Goal: Transaction & Acquisition: Purchase product/service

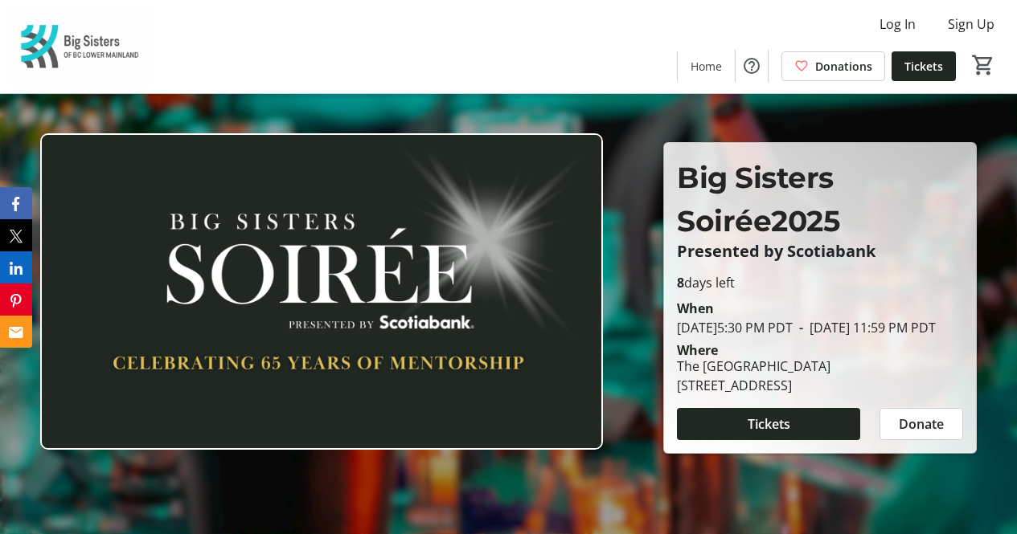
scroll to position [3384, 0]
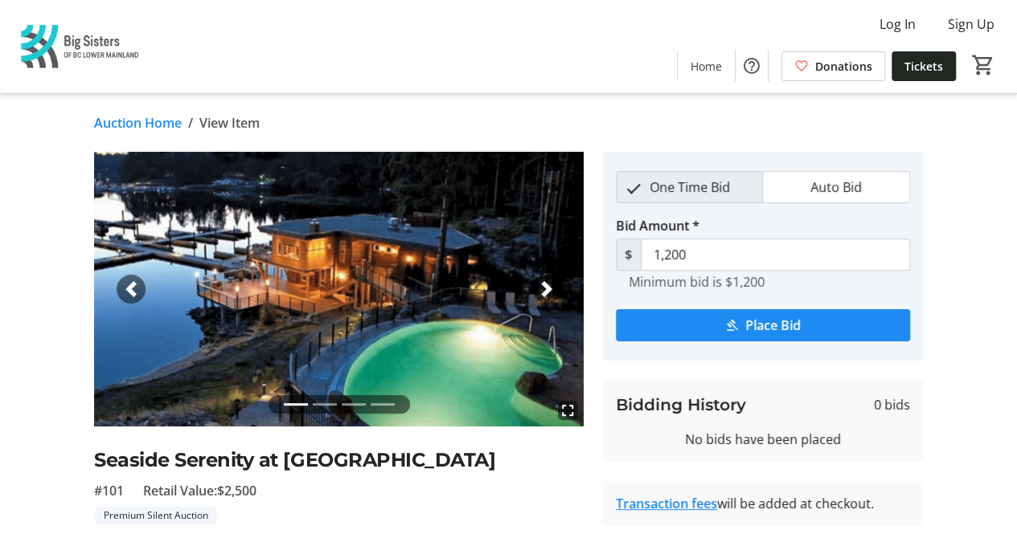
scroll to position [247, 0]
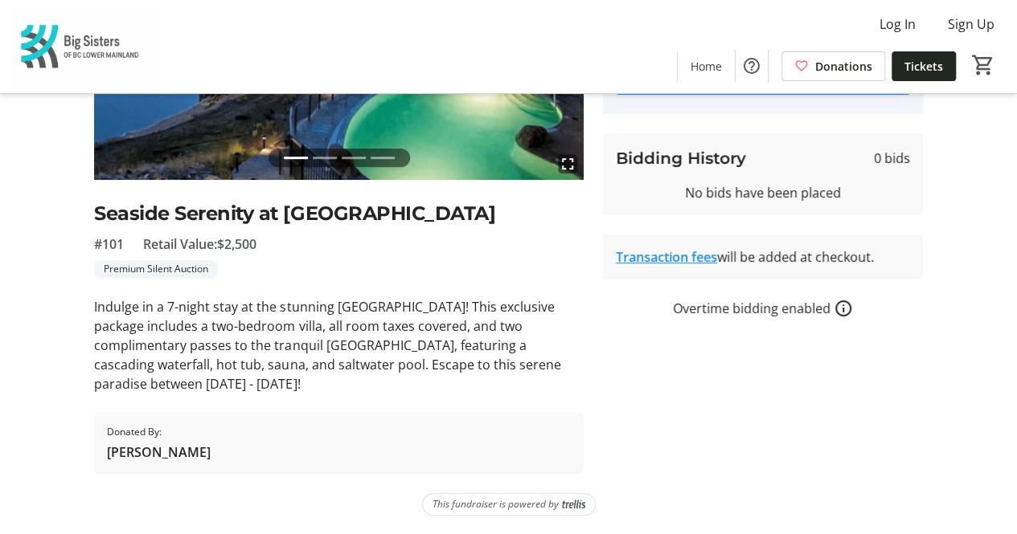
drag, startPoint x: 276, startPoint y: 385, endPoint x: 85, endPoint y: 382, distance: 191.3
click at [85, 382] on tr-auction-item-ui "fullscreen fullscreen fullscreen fullscreen Previous Next Seaside Serenity at P…" at bounding box center [338, 189] width 509 height 569
copy p "between [DATE] - [DATE]"
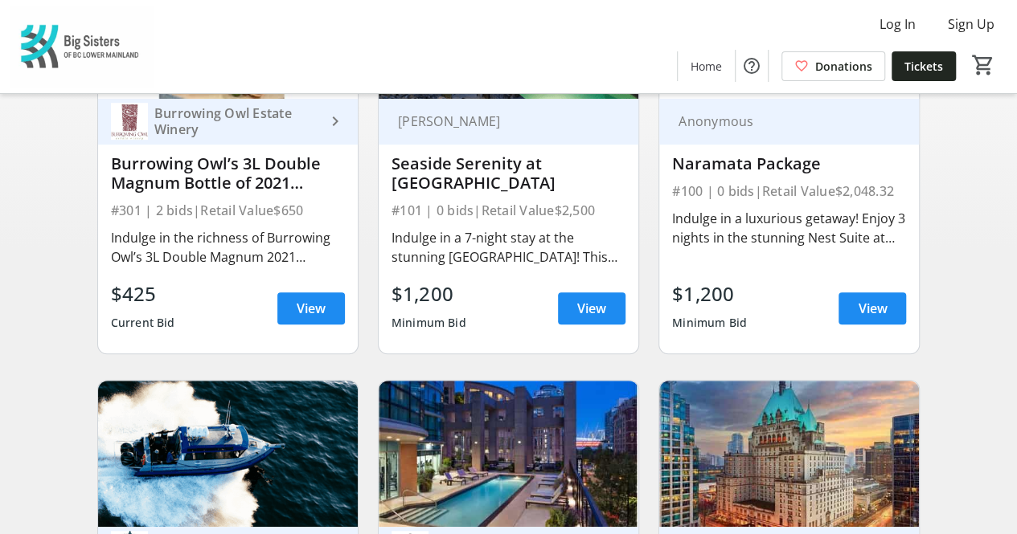
scroll to position [284, 0]
